Goal: Information Seeking & Learning: Learn about a topic

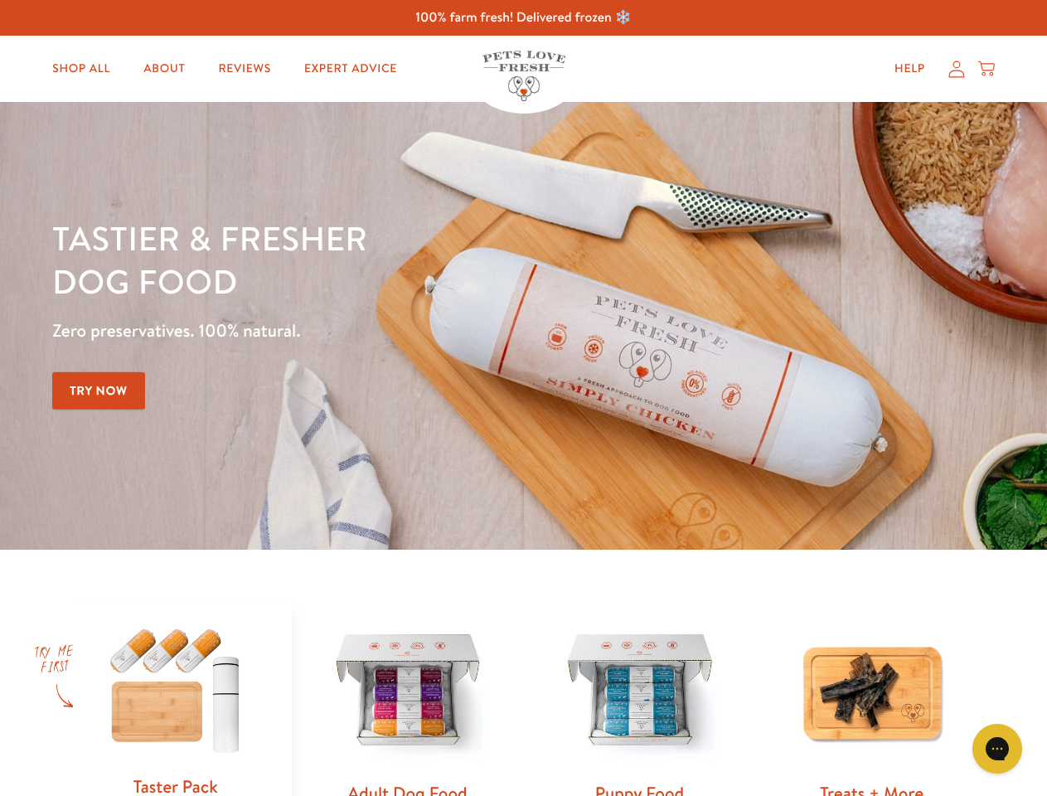
click at [523, 398] on div "Tastier & fresher dog food Zero preservatives. 100% natural. Try Now" at bounding box center [366, 325] width 628 height 219
click at [997, 748] on icon "Gorgias live chat" at bounding box center [997, 748] width 16 height 16
